Goal: Manage account settings

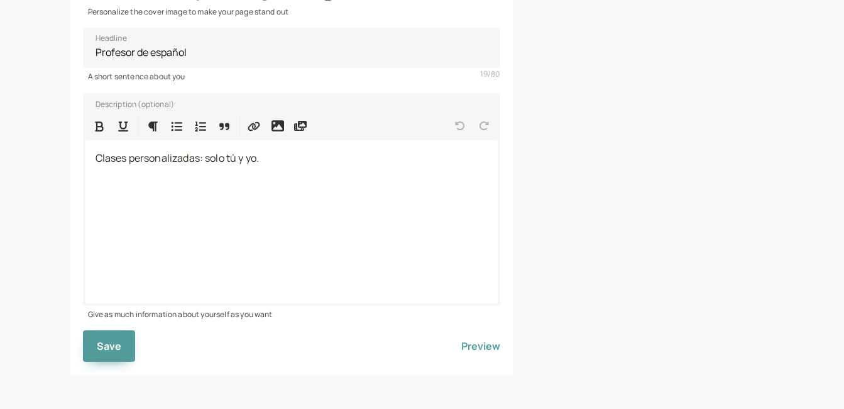
scroll to position [331, 0]
click at [106, 347] on span "Save" at bounding box center [109, 345] width 25 height 14
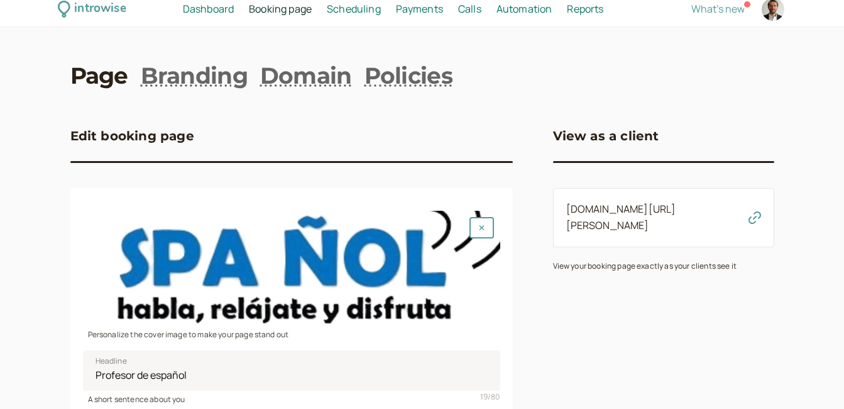
scroll to position [0, 0]
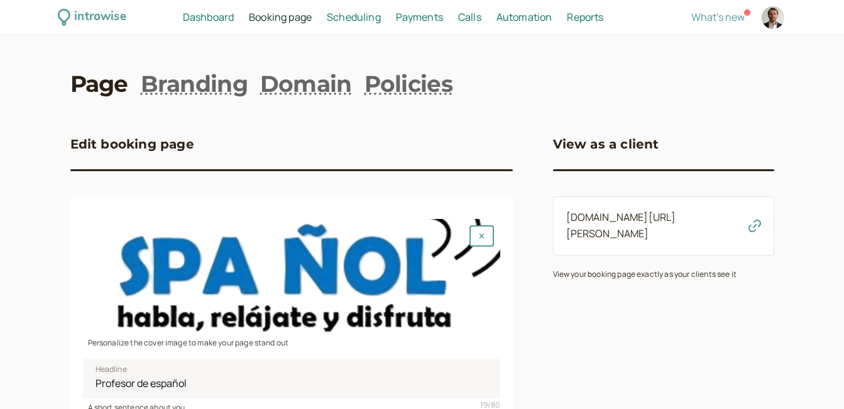
click at [775, 16] on div at bounding box center [773, 17] width 23 height 23
select select "America/Bogota"
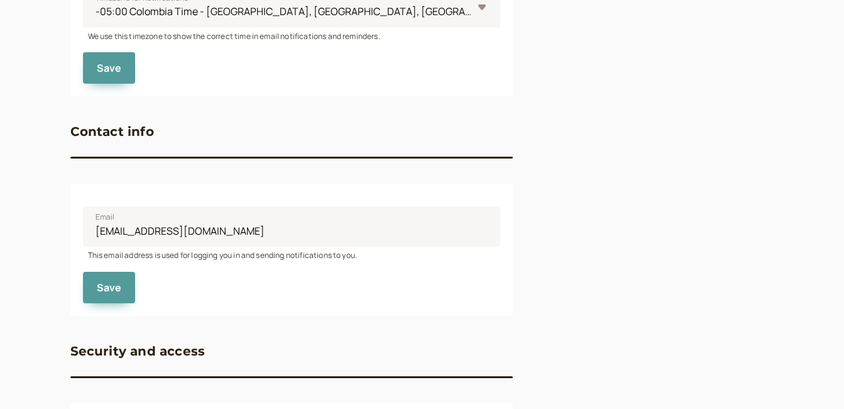
scroll to position [614, 0]
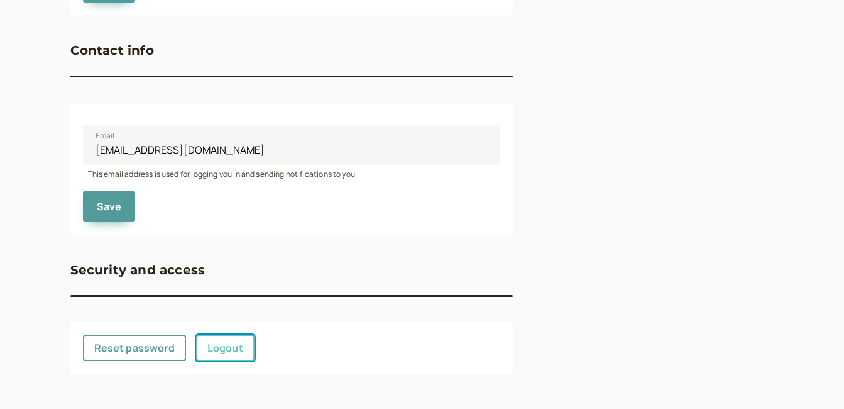
click at [211, 349] on link "Logout" at bounding box center [225, 347] width 58 height 26
